Goal: Information Seeking & Learning: Check status

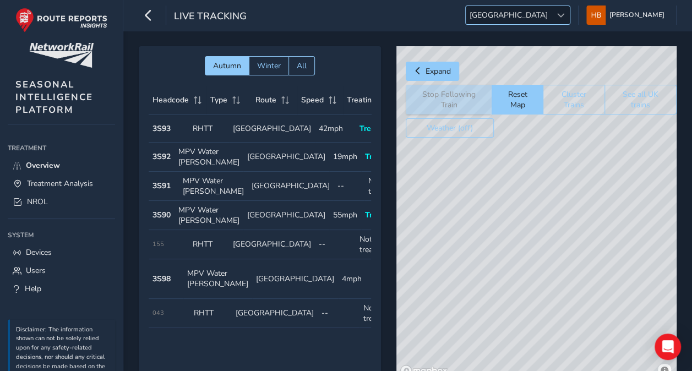
click at [551, 17] on span "[GEOGRAPHIC_DATA]" at bounding box center [508, 15] width 86 height 18
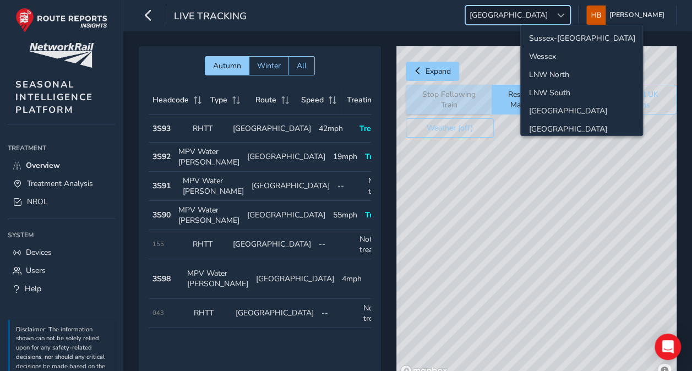
scroll to position [37, 0]
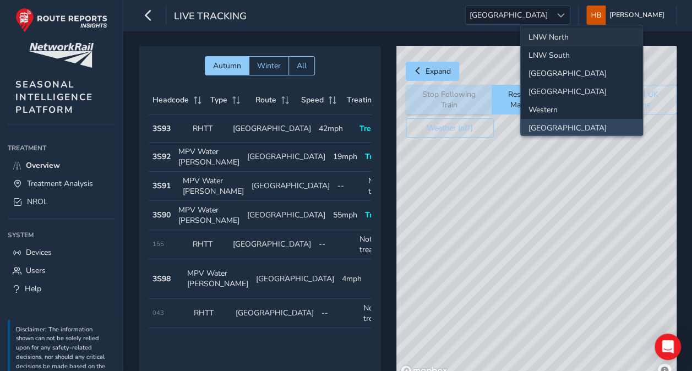
click at [561, 36] on li "LNW North" at bounding box center [581, 37] width 122 height 18
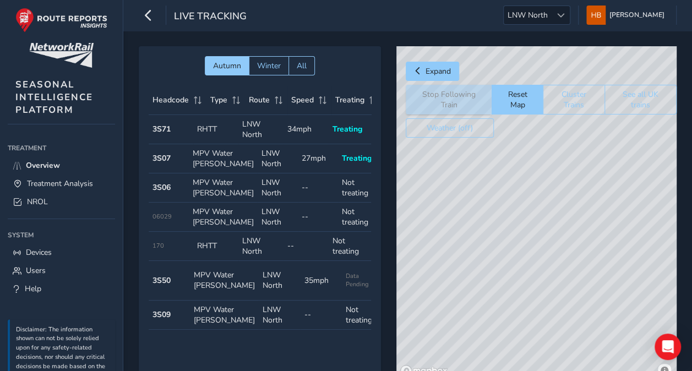
click at [453, 31] on div "Autumn Winter All Headcode Type Route Speed Treating Last Seen Follow Train Hea…" at bounding box center [407, 221] width 568 height 380
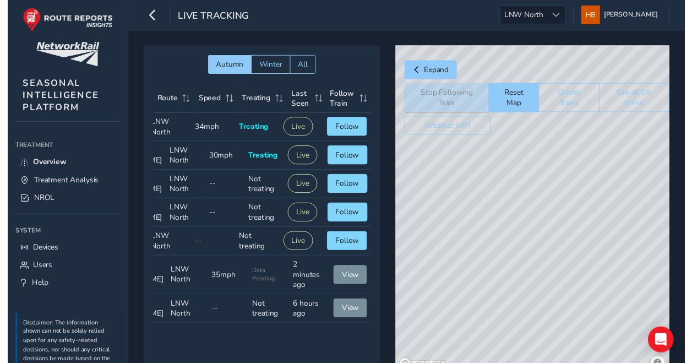
scroll to position [0, 101]
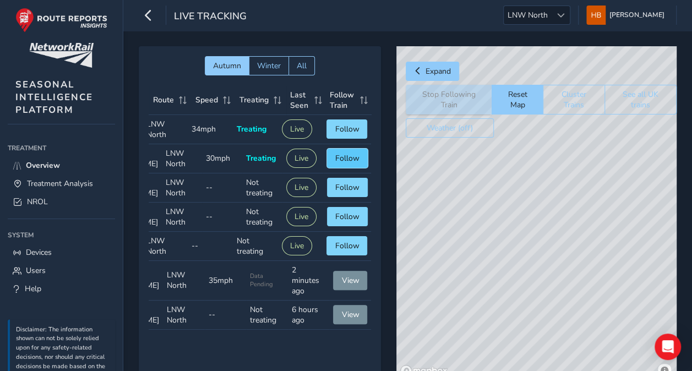
click at [335, 160] on span "Follow" at bounding box center [347, 158] width 24 height 10
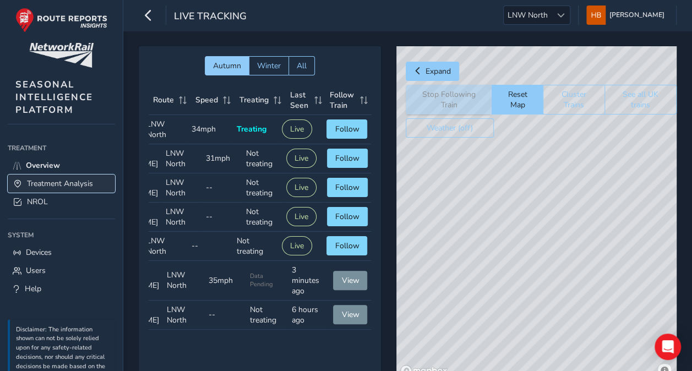
click at [62, 185] on span "Treatment Analysis" at bounding box center [60, 183] width 66 height 10
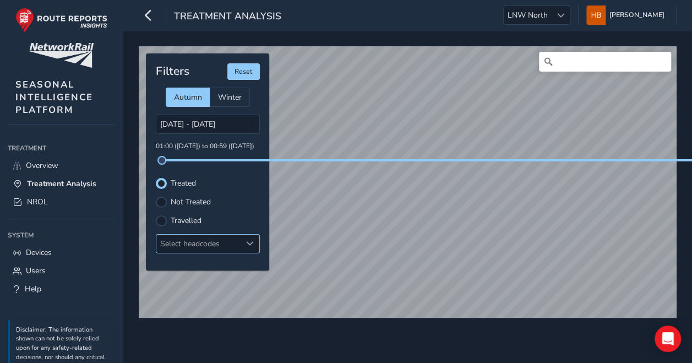
click at [216, 242] on div "Select headcodes" at bounding box center [198, 243] width 85 height 18
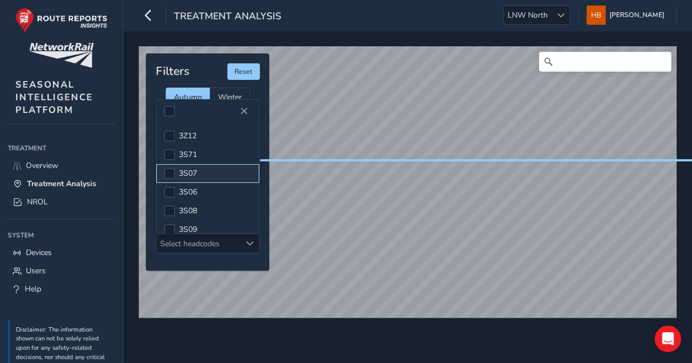
click at [214, 172] on li "3S07" at bounding box center [207, 173] width 103 height 19
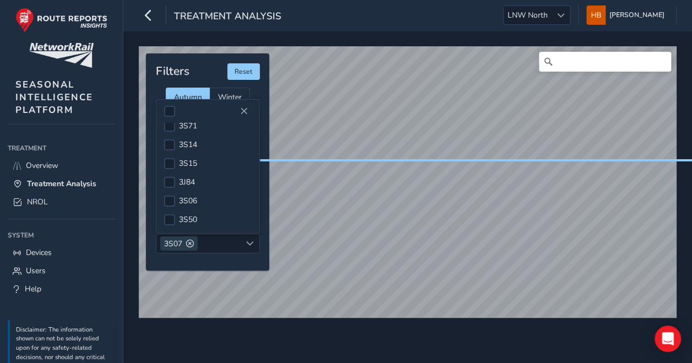
scroll to position [56, 0]
click at [197, 183] on li "3S06" at bounding box center [207, 192] width 103 height 19
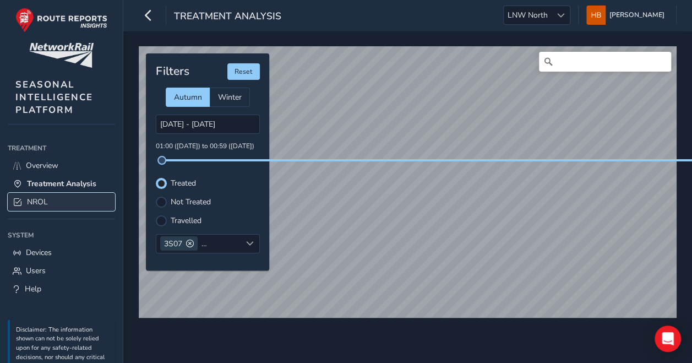
click at [32, 198] on span "NROL" at bounding box center [37, 201] width 21 height 10
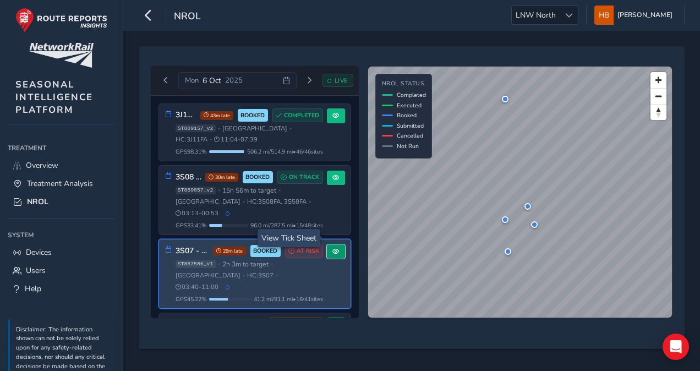
click at [332, 244] on button at bounding box center [336, 251] width 18 height 15
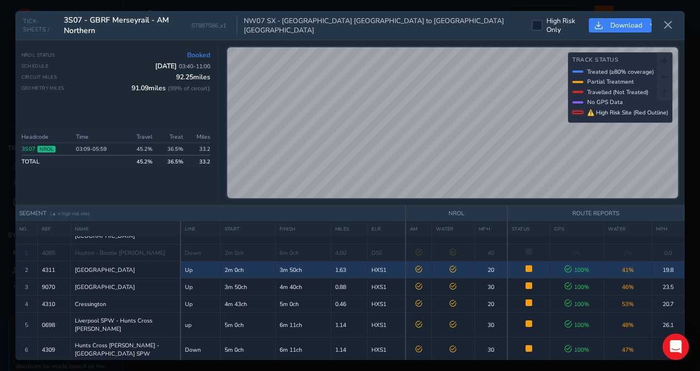
scroll to position [17, 0]
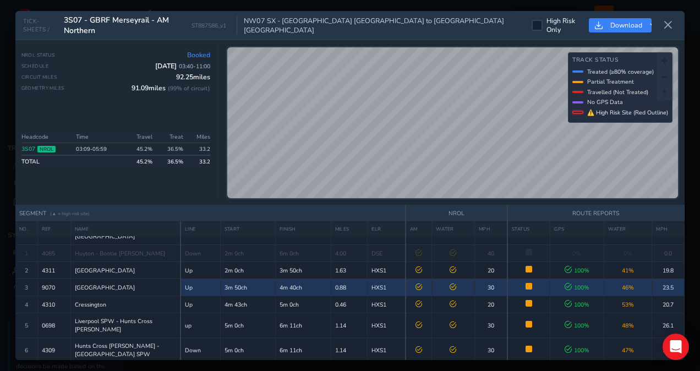
click at [624, 283] on span "46 %" at bounding box center [628, 287] width 12 height 8
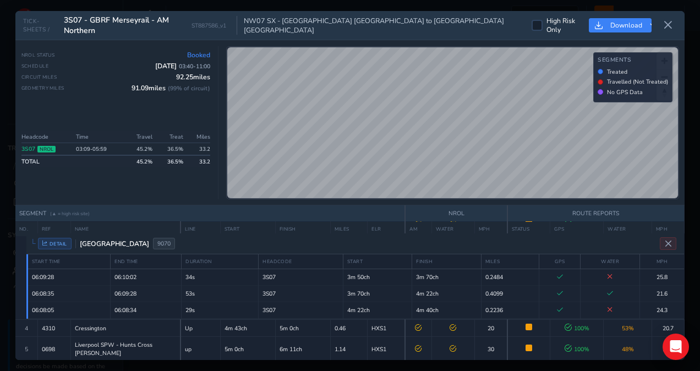
scroll to position [35, 0]
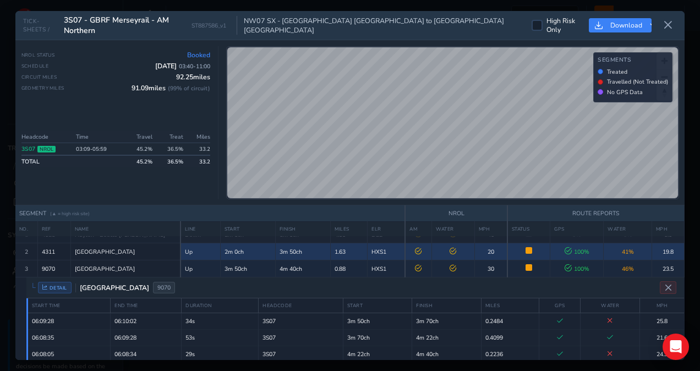
click at [568, 243] on td "100 %" at bounding box center [576, 251] width 53 height 17
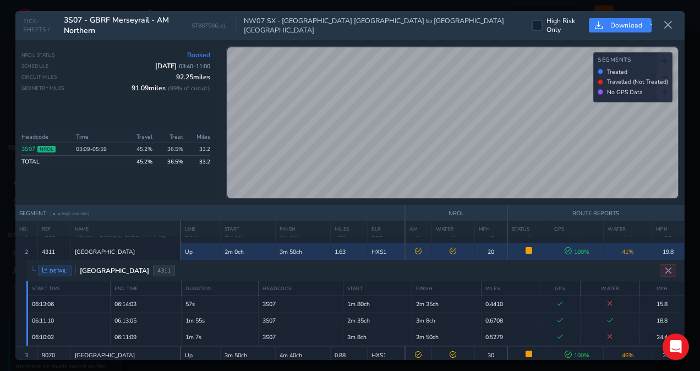
click at [568, 243] on td "100 %" at bounding box center [576, 251] width 53 height 17
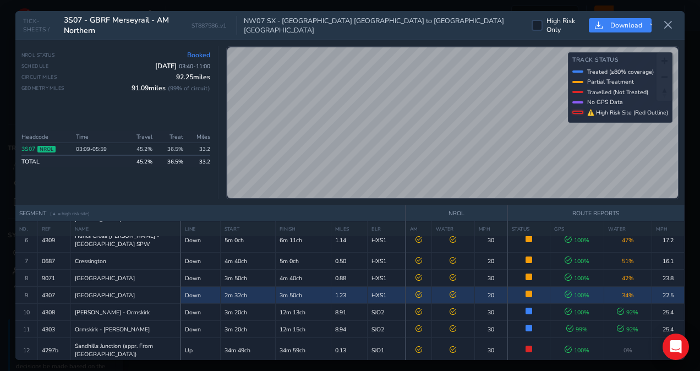
scroll to position [168, 0]
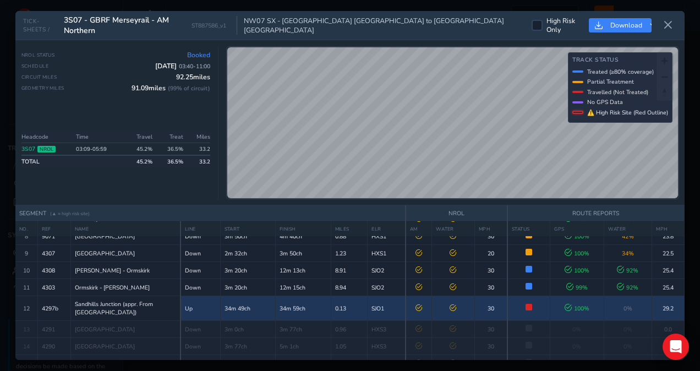
click at [547, 296] on td at bounding box center [528, 308] width 43 height 25
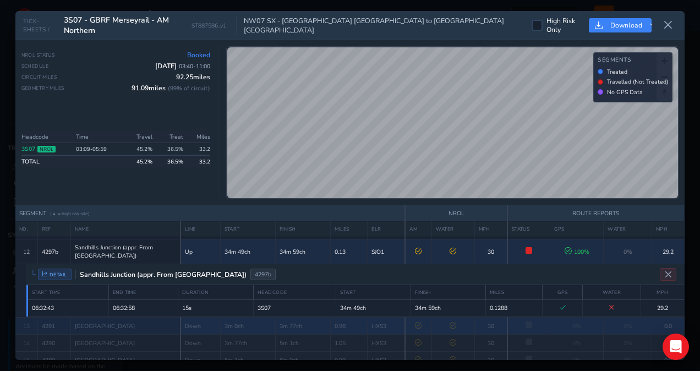
scroll to position [226, 0]
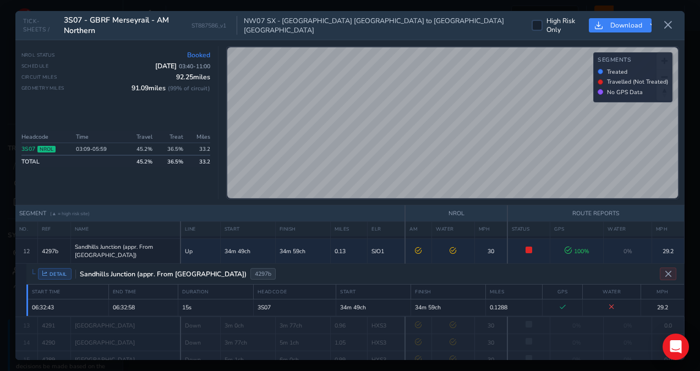
click at [486, 264] on div "DETAIL Sandhills Junction (appr. From [GEOGRAPHIC_DATA]) 4297b" at bounding box center [354, 274] width 657 height 21
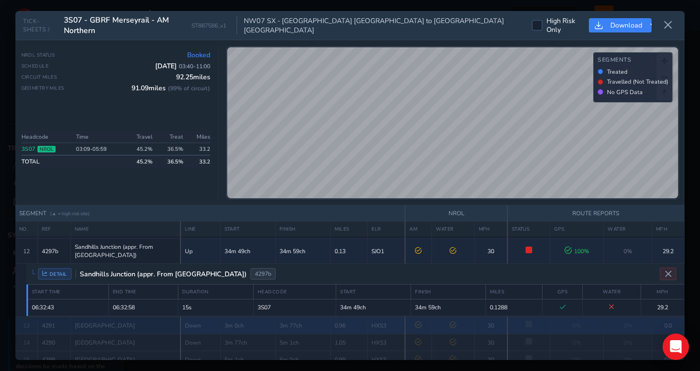
click at [491, 317] on td "30" at bounding box center [490, 325] width 33 height 17
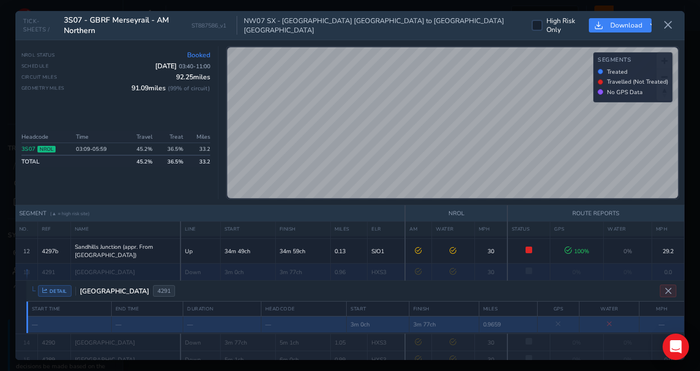
click at [491, 316] on td "0.9659" at bounding box center [508, 324] width 59 height 17
drag, startPoint x: 491, startPoint y: 297, endPoint x: 525, endPoint y: 295, distance: 34.2
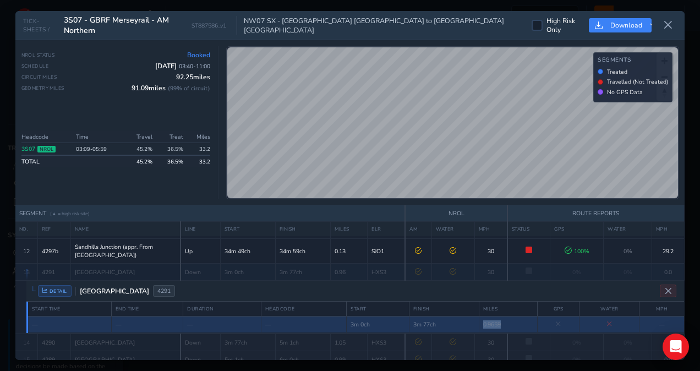
click at [525, 316] on td "0.9659" at bounding box center [508, 324] width 59 height 17
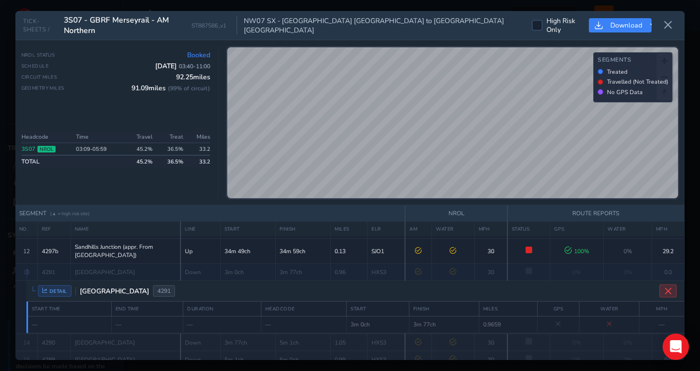
click at [664, 287] on icon "Close detail view" at bounding box center [668, 291] width 8 height 8
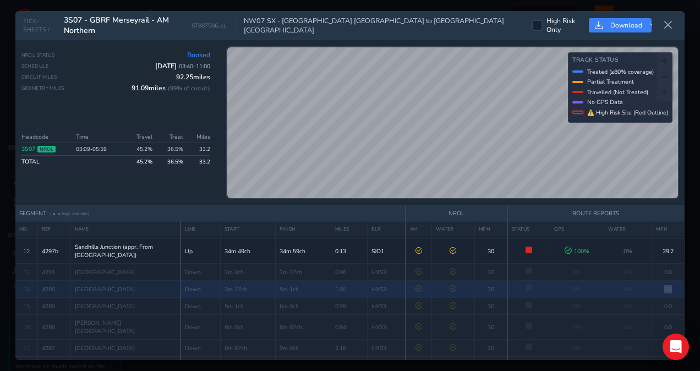
click at [660, 281] on td "0.0" at bounding box center [668, 289] width 32 height 17
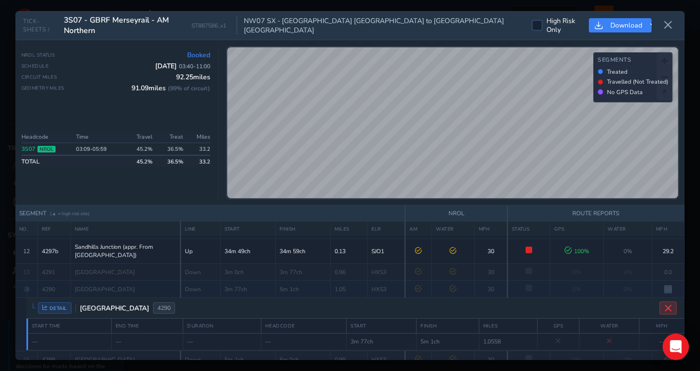
drag, startPoint x: 660, startPoint y: 263, endPoint x: 661, endPoint y: 278, distance: 15.4
click at [664, 304] on icon "Close detail view" at bounding box center [668, 308] width 8 height 8
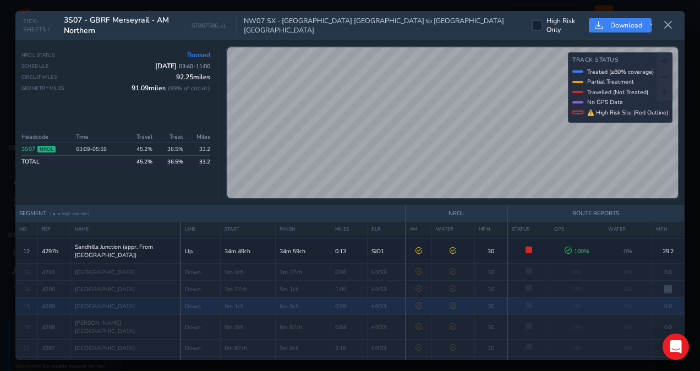
click at [661, 298] on td "0.0" at bounding box center [668, 306] width 32 height 17
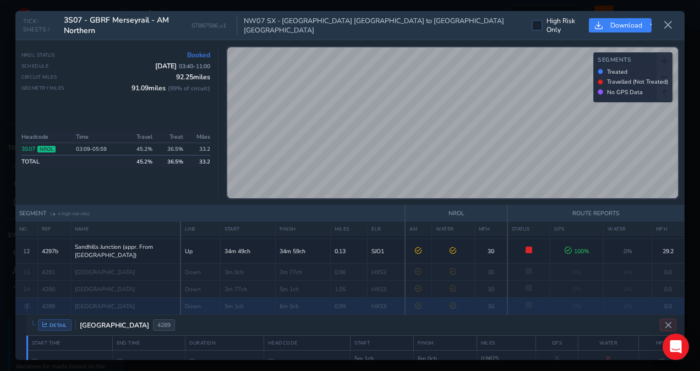
click at [661, 298] on td "0.0" at bounding box center [667, 306] width 32 height 17
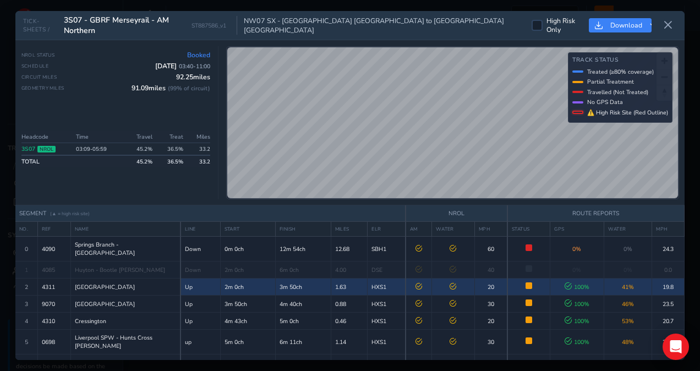
click at [418, 281] on td at bounding box center [419, 286] width 26 height 17
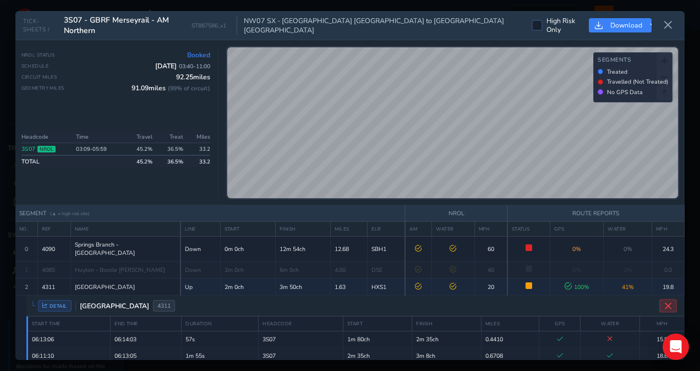
click at [666, 302] on icon "Close detail view" at bounding box center [668, 306] width 8 height 8
